Goal: Transaction & Acquisition: Purchase product/service

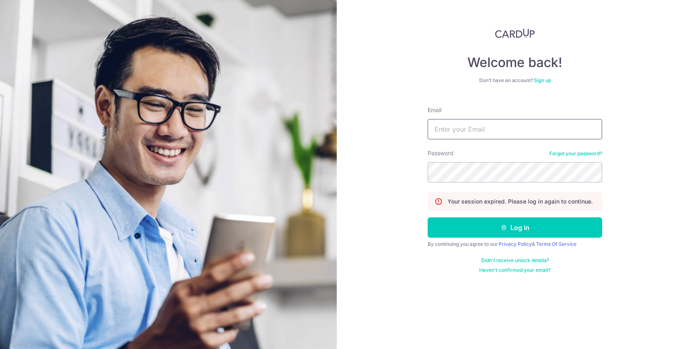
click at [480, 130] on input "Email" at bounding box center [515, 129] width 175 height 20
type input "lch920619@gmail.com"
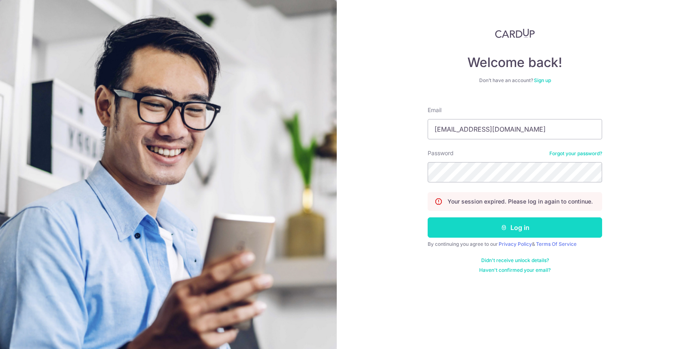
click at [498, 233] on button "Log in" at bounding box center [515, 227] width 175 height 20
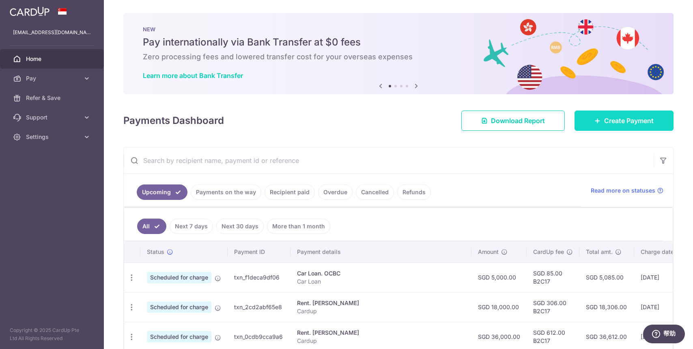
click at [604, 116] on span "Create Payment" at bounding box center [629, 121] width 50 height 10
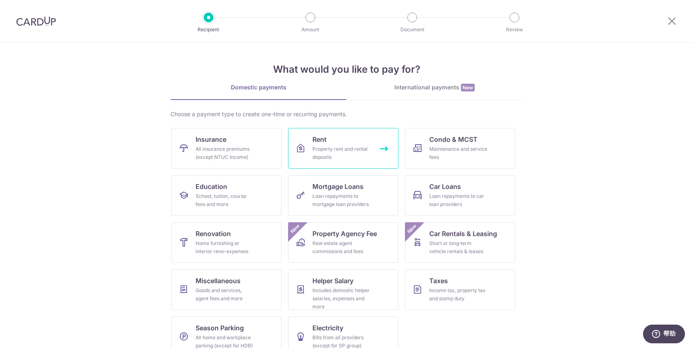
click at [322, 163] on link "Rent Property rent and rental deposits" at bounding box center [343, 148] width 110 height 41
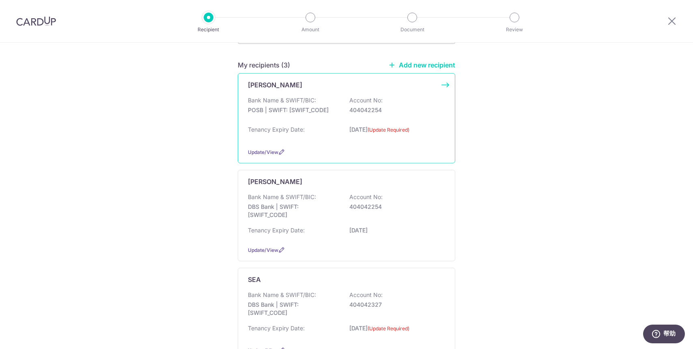
scroll to position [92, 0]
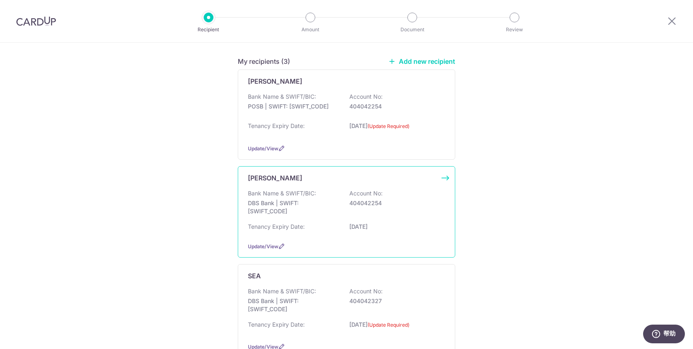
click at [320, 200] on p "DBS Bank | SWIFT: [SWIFT_CODE]" at bounding box center [293, 207] width 91 height 16
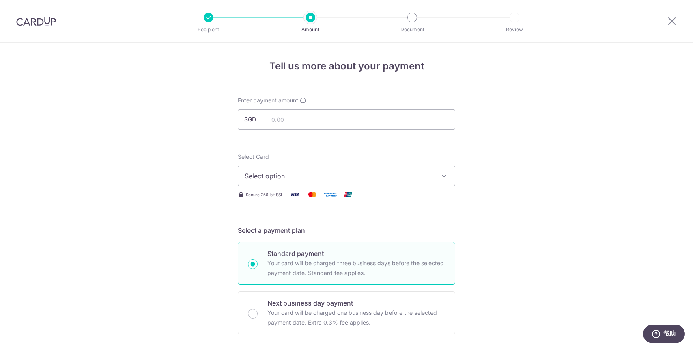
type input "3"
type input "5"
type input "36,000.00"
click at [250, 174] on span "Select option" at bounding box center [339, 176] width 189 height 10
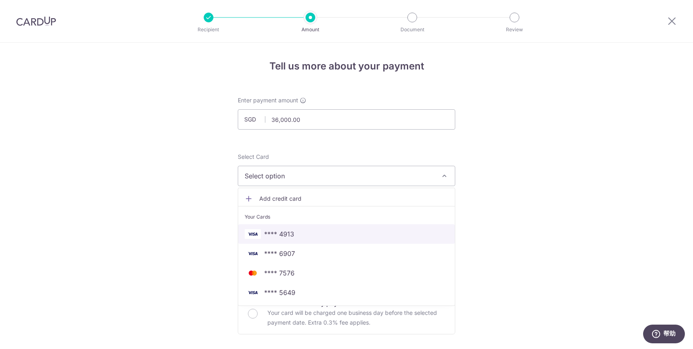
click at [261, 235] on span "**** 4913" at bounding box center [347, 234] width 204 height 10
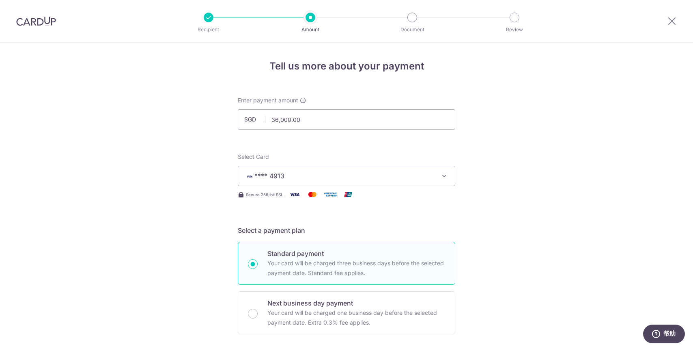
scroll to position [158, 0]
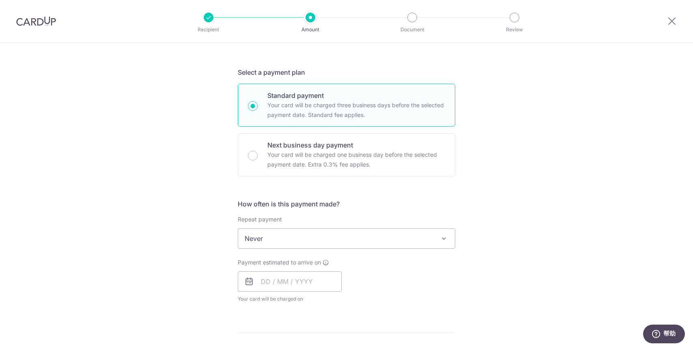
click at [262, 239] on span "Never" at bounding box center [346, 238] width 217 height 19
click at [265, 277] on input "text" at bounding box center [290, 281] width 104 height 20
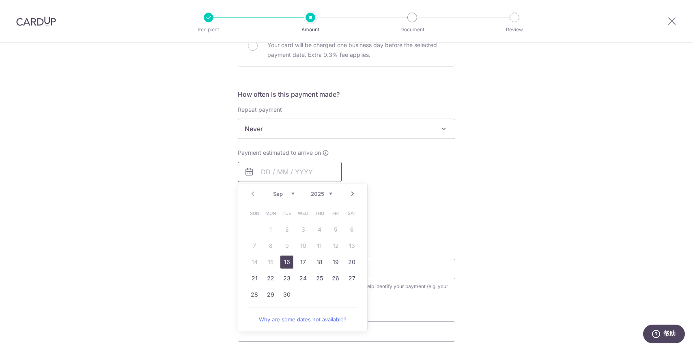
scroll to position [275, 0]
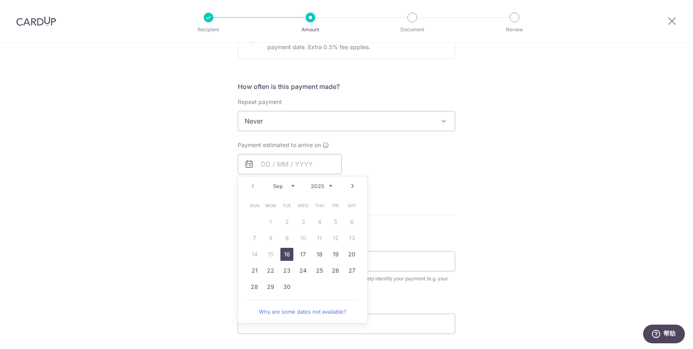
click at [286, 253] on link "16" at bounding box center [286, 254] width 13 height 13
type input "16/09/2025"
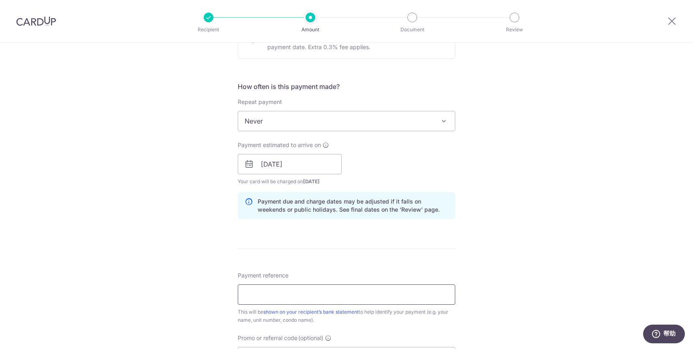
click at [271, 304] on input "Payment reference" at bounding box center [347, 294] width 218 height 20
type input "B2C17"
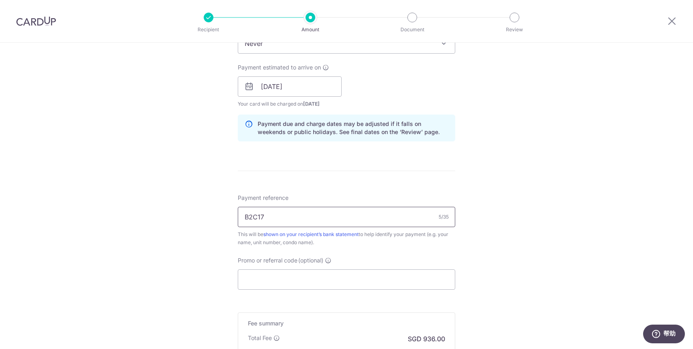
scroll to position [353, 0]
paste input "B2C17"
type input "B2C17"
click at [277, 273] on input "Promo or referral code (optional)" at bounding box center [347, 279] width 218 height 20
paste input "B2C17"
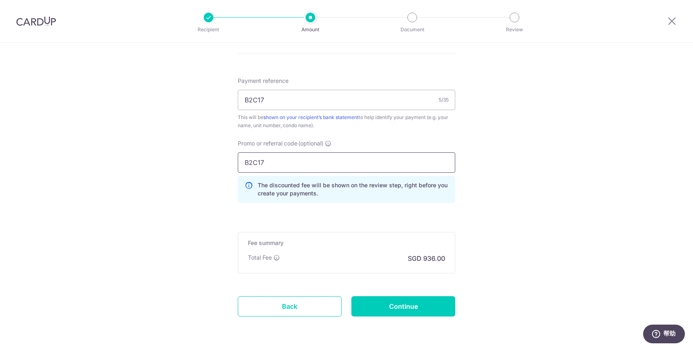
scroll to position [479, 0]
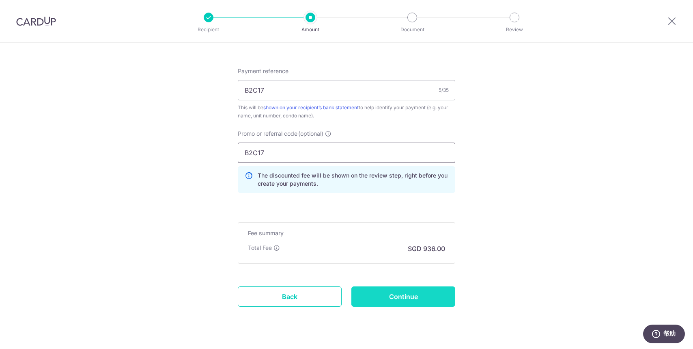
type input "B2C17"
click at [389, 292] on input "Continue" at bounding box center [403, 296] width 104 height 20
type input "Create Schedule"
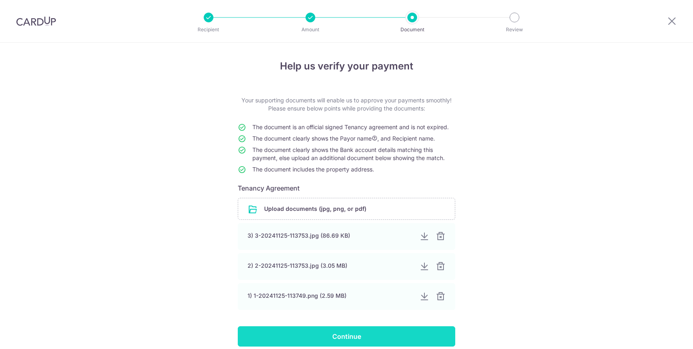
click at [322, 338] on input "Continue" at bounding box center [347, 336] width 218 height 20
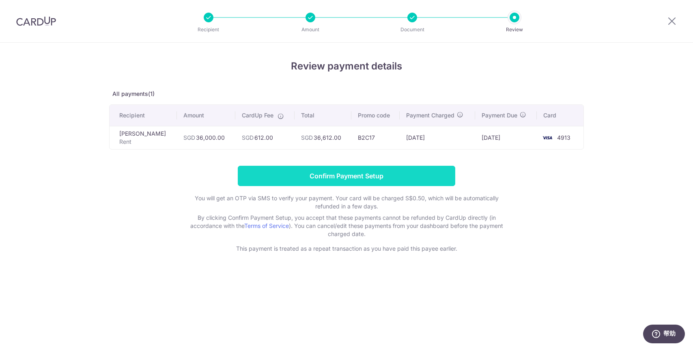
click at [418, 181] on input "Confirm Payment Setup" at bounding box center [347, 176] width 218 height 20
